Goal: Transaction & Acquisition: Purchase product/service

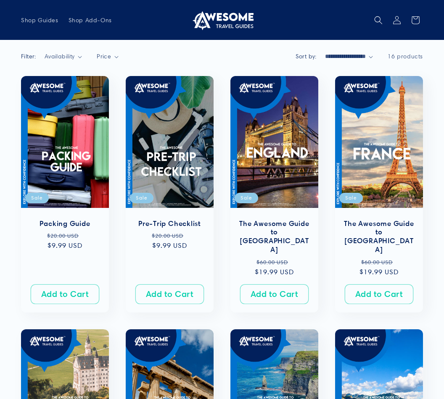
scroll to position [48, 0]
click at [35, 284] on button "Add to Cart Sold out" at bounding box center [65, 294] width 68 height 20
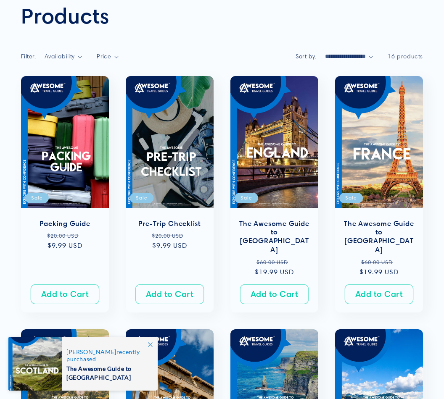
click at [271, 219] on link "The Awesome Guide to [GEOGRAPHIC_DATA]" at bounding box center [274, 236] width 71 height 35
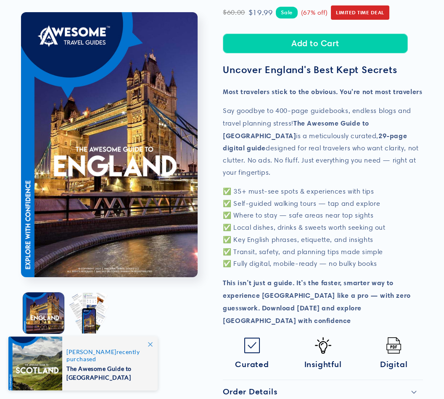
scroll to position [226, 0]
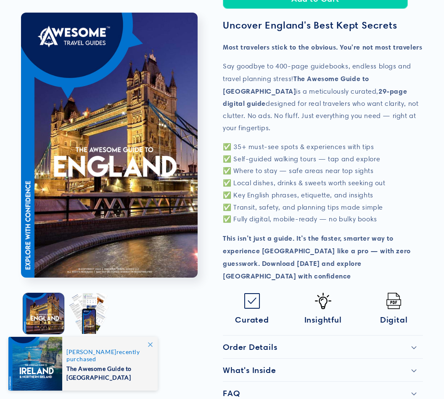
click at [229, 388] on h2 "FAQ" at bounding box center [231, 393] width 17 height 10
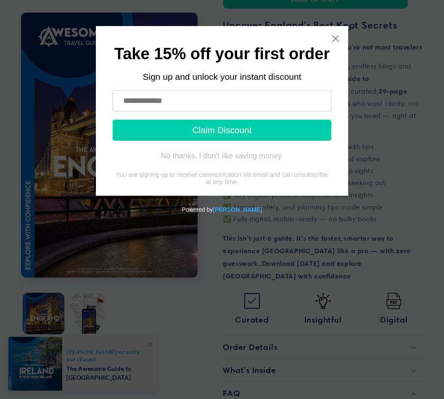
click at [337, 39] on icon "Close widget" at bounding box center [335, 38] width 8 height 8
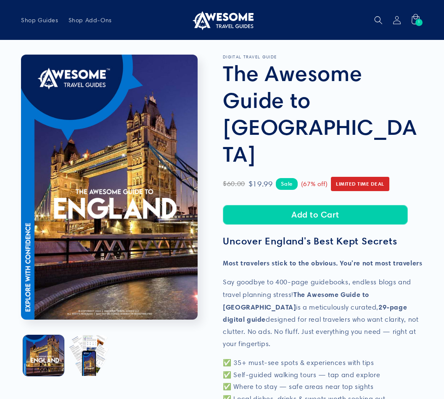
scroll to position [0, 0]
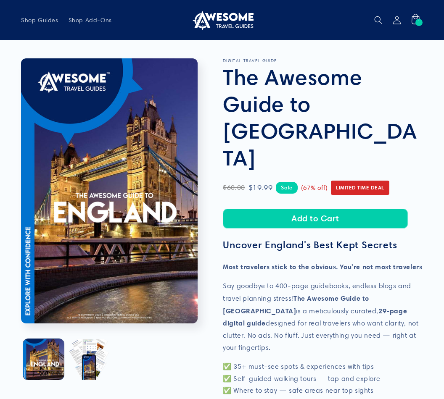
click at [415, 16] on icon at bounding box center [415, 20] width 18 height 18
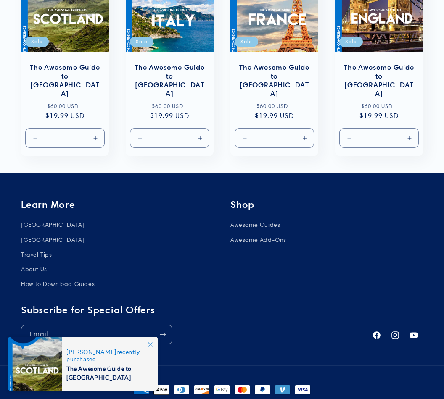
scroll to position [687, 0]
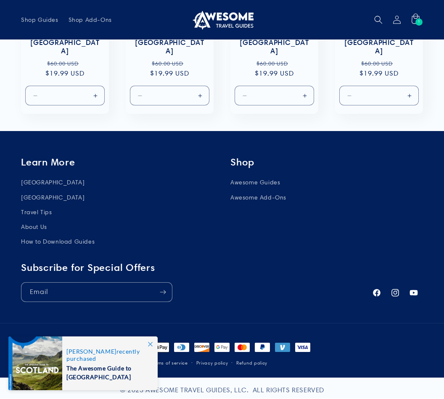
click at [32, 262] on div "Subscribe for Special Offers Email" at bounding box center [192, 282] width 342 height 40
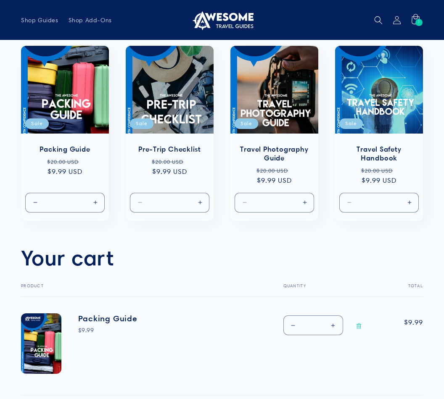
scroll to position [0, 0]
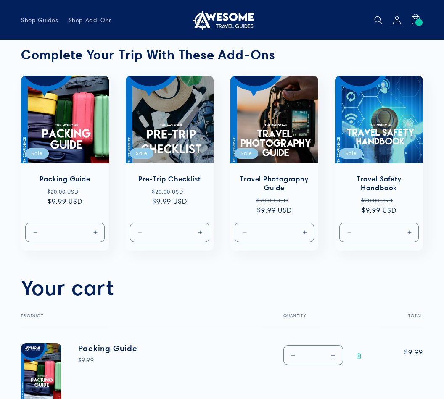
click at [45, 19] on span "Shop Guides" at bounding box center [39, 20] width 37 height 8
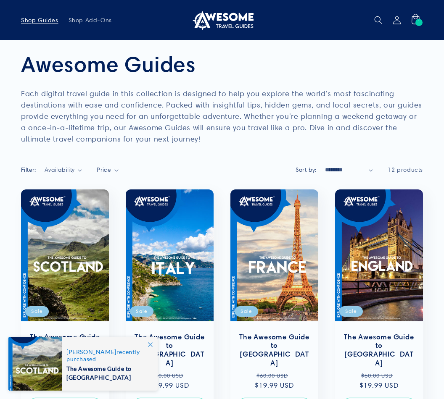
click at [89, 16] on span "Shop Add-Ons" at bounding box center [89, 20] width 43 height 8
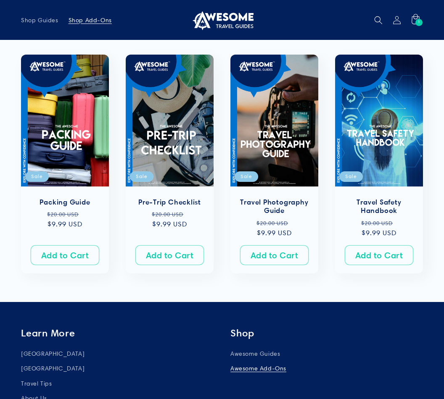
scroll to position [135, 0]
